Goal: Information Seeking & Learning: Learn about a topic

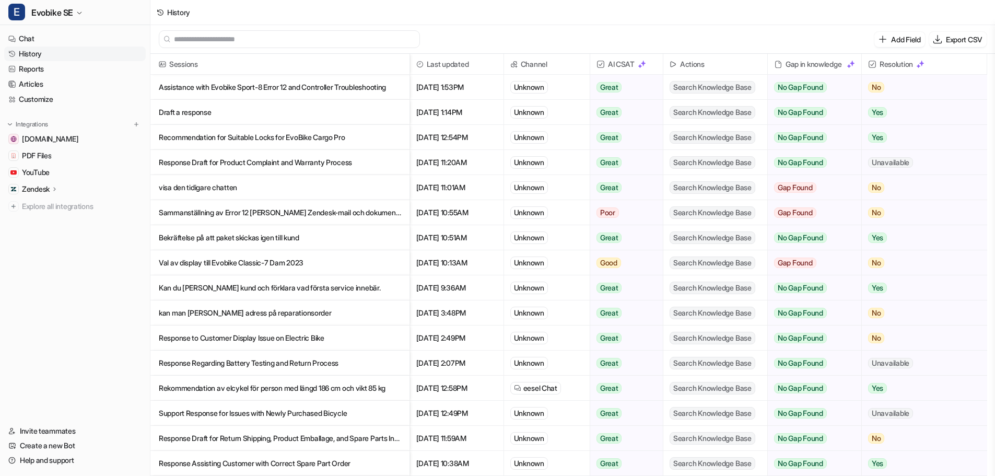
click at [186, 117] on p "Draft a response" at bounding box center [280, 112] width 242 height 25
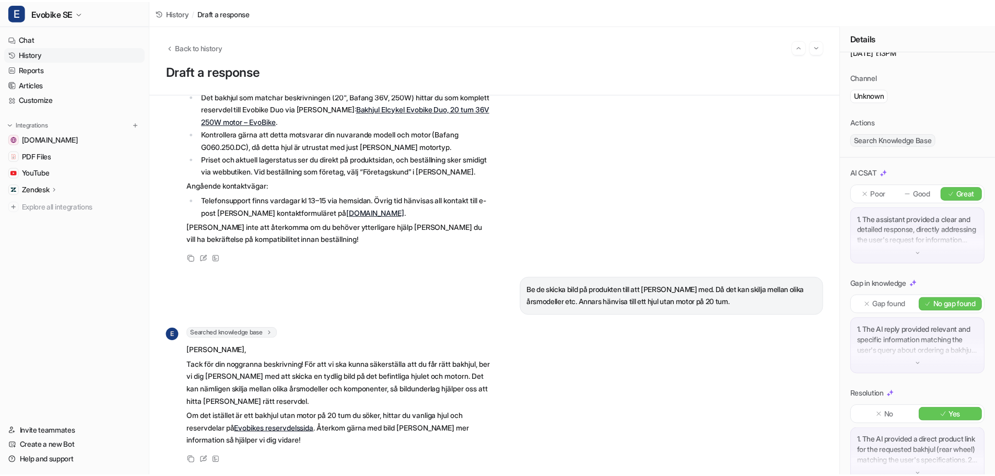
scroll to position [62, 0]
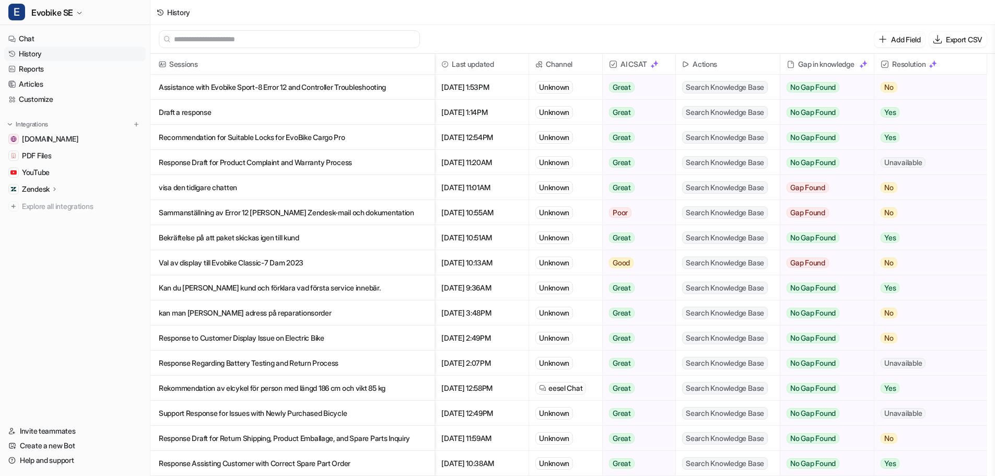
click at [49, 54] on link "History" at bounding box center [75, 53] width 142 height 15
click at [80, 14] on icon "button" at bounding box center [79, 13] width 4 height 2
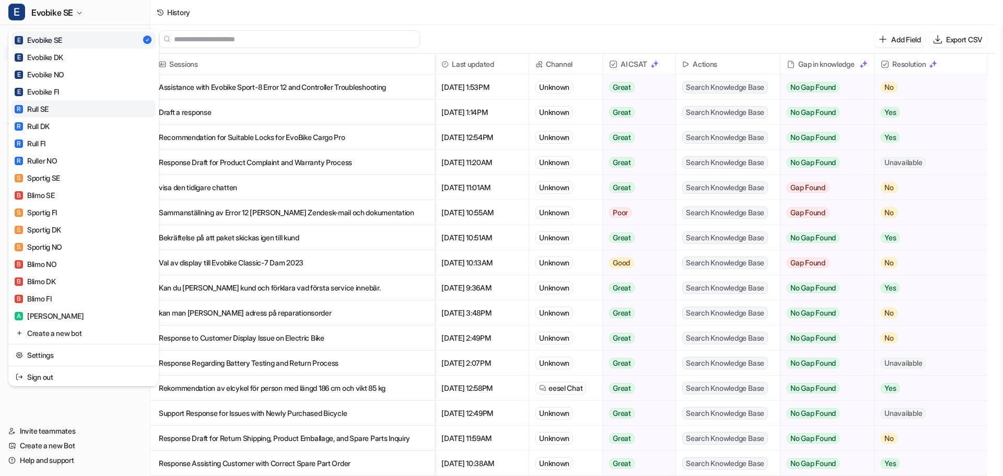
click at [61, 114] on link "R Rull SE" at bounding box center [83, 108] width 144 height 17
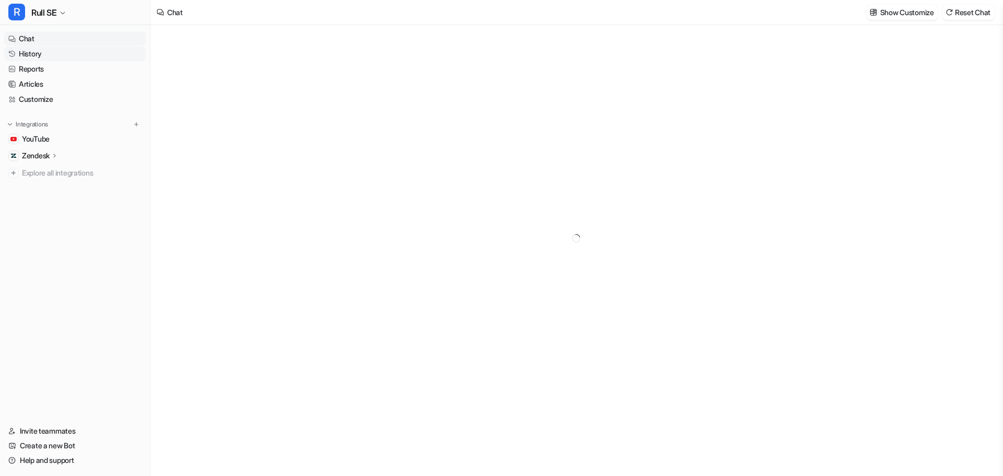
click at [32, 52] on link "History" at bounding box center [75, 53] width 142 height 15
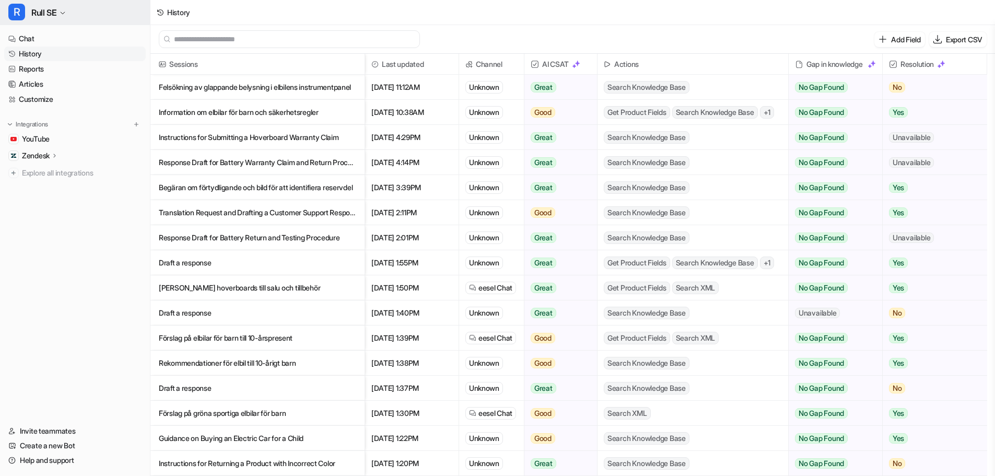
click at [67, 14] on button "R Rull SE" at bounding box center [75, 12] width 150 height 25
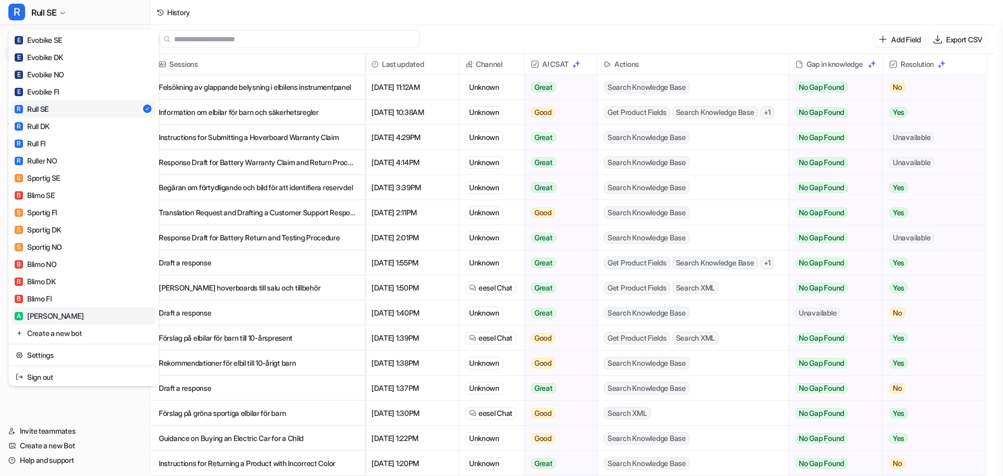
click at [81, 313] on link "A [PERSON_NAME]" at bounding box center [83, 315] width 144 height 17
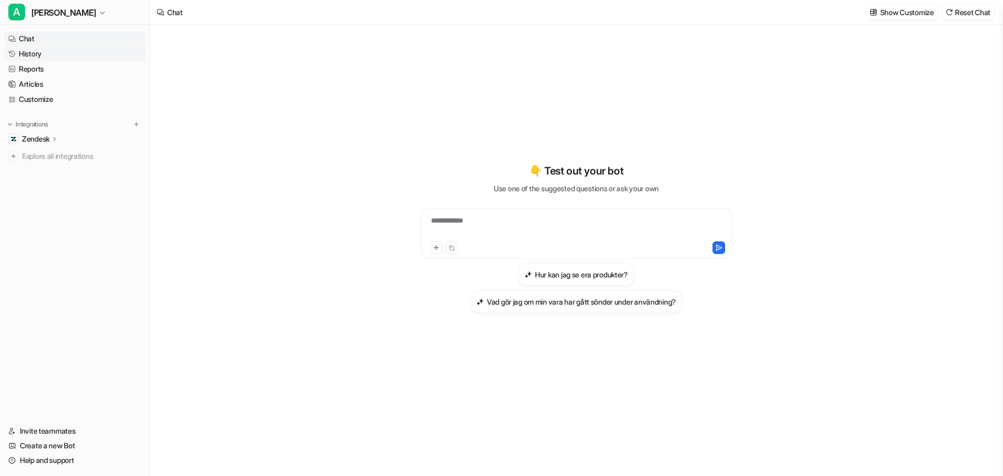
click at [37, 48] on link "History" at bounding box center [75, 53] width 142 height 15
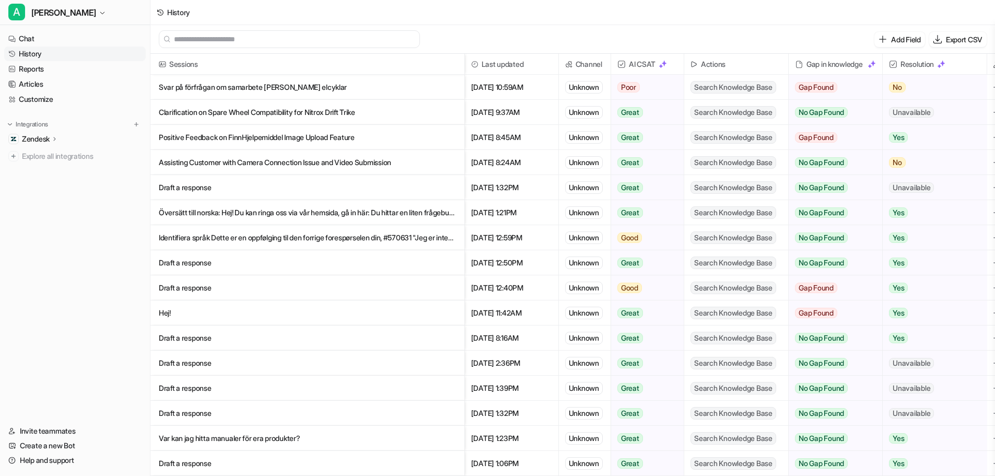
click at [215, 88] on p "Svar på förfrågan om samarbete [PERSON_NAME] elcyklar" at bounding box center [307, 87] width 297 height 25
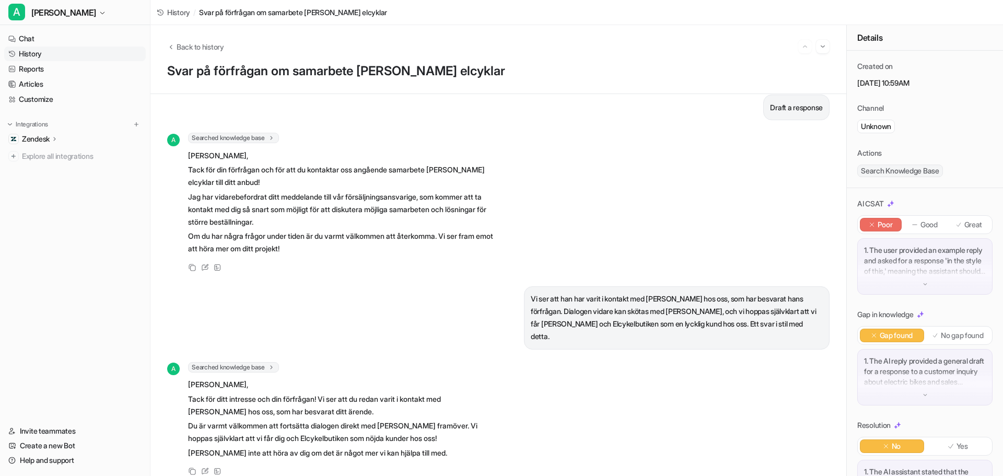
scroll to position [20, 0]
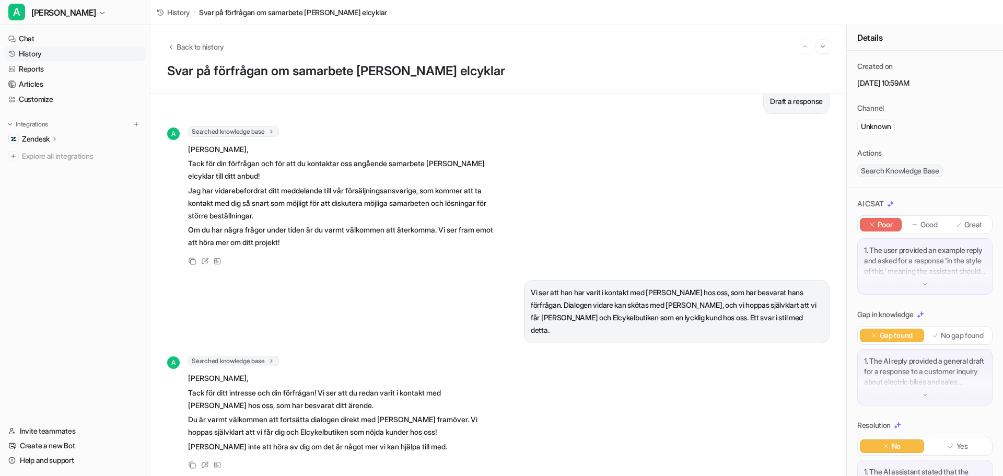
click at [921, 282] on img at bounding box center [924, 283] width 7 height 7
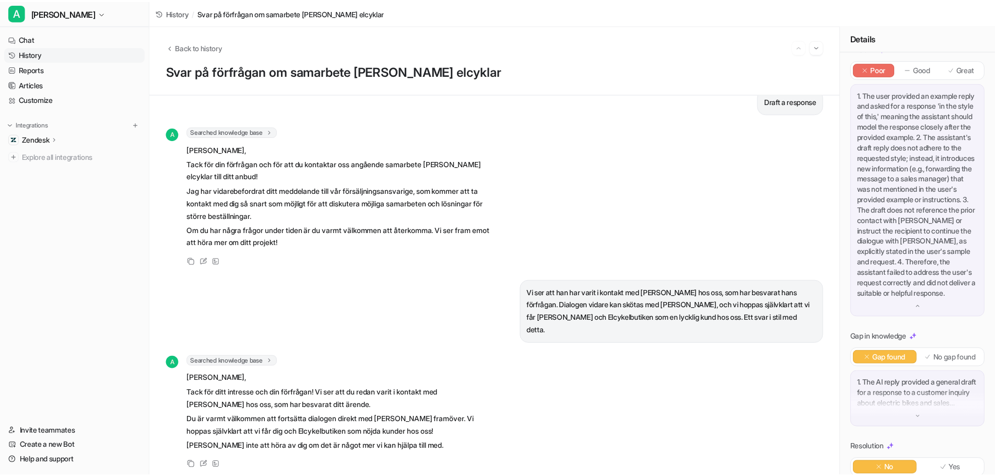
scroll to position [157, 0]
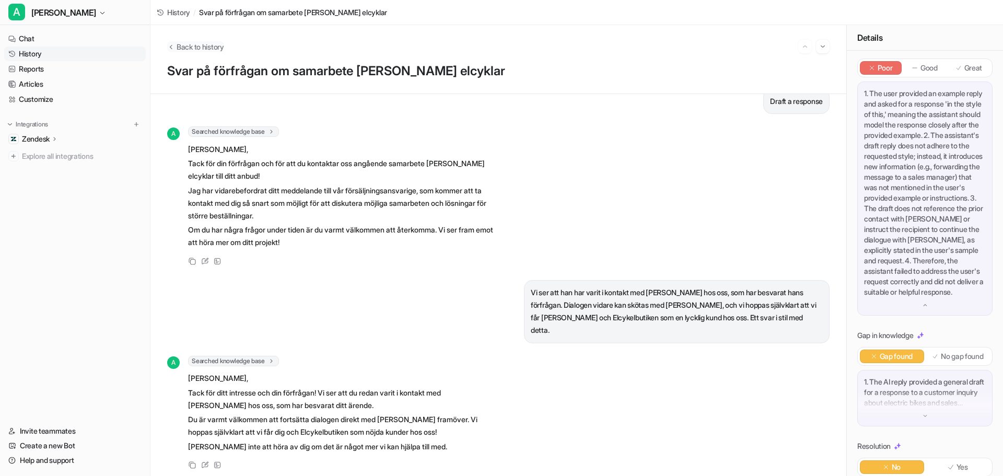
click at [173, 48] on icon "Back to history" at bounding box center [170, 47] width 7 height 8
